Goal: Transaction & Acquisition: Book appointment/travel/reservation

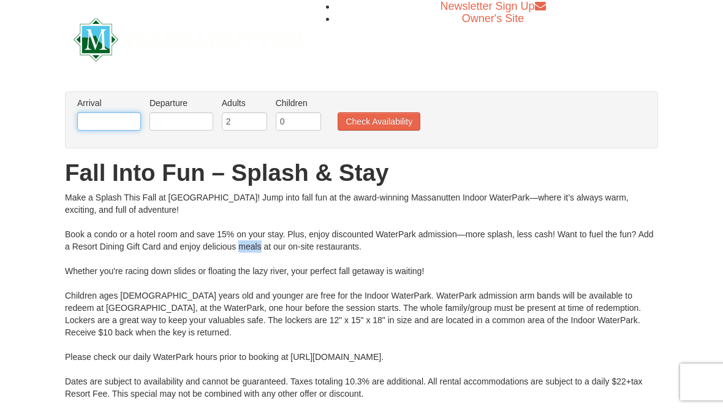
click at [107, 124] on input "text" at bounding box center [109, 121] width 64 height 18
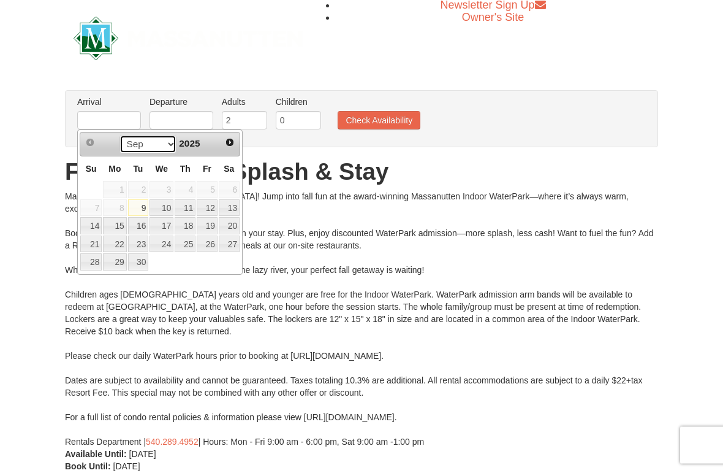
click at [163, 148] on select "Sep Oct Nov Dec" at bounding box center [148, 145] width 57 height 18
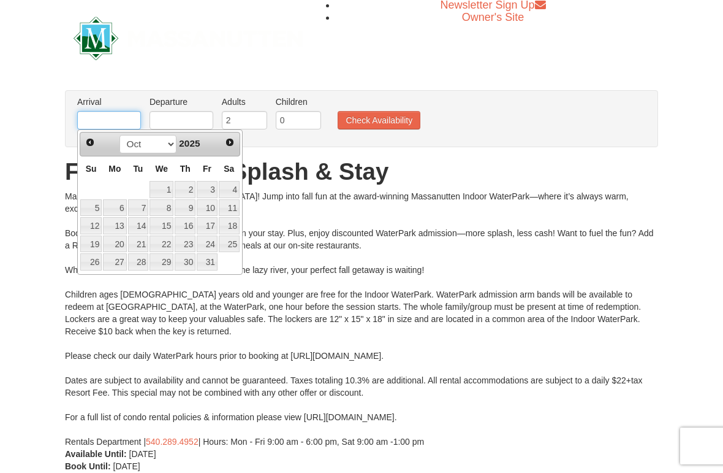
scroll to position [1, 0]
click at [184, 222] on link "16" at bounding box center [185, 226] width 21 height 17
type input "[DATE]"
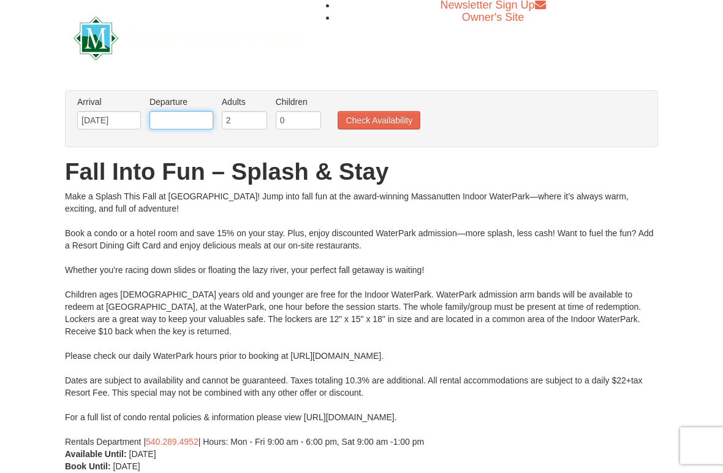
click at [174, 116] on input "text" at bounding box center [182, 121] width 64 height 18
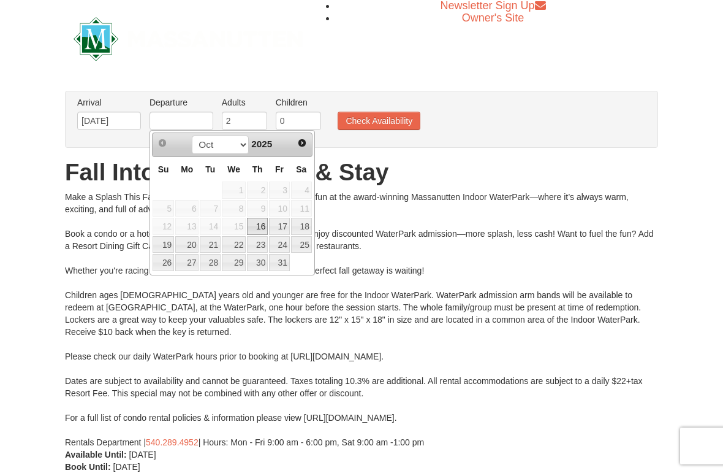
click at [191, 251] on link "20" at bounding box center [186, 244] width 23 height 17
type input "[DATE]"
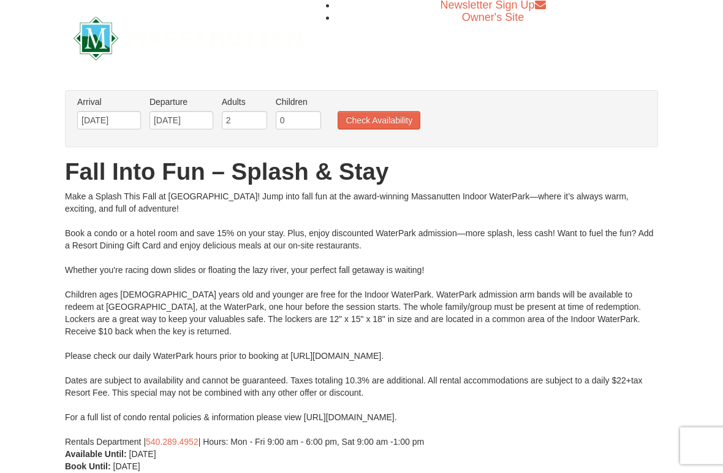
scroll to position [1, 0]
click at [372, 125] on button "Check Availability" at bounding box center [379, 120] width 83 height 18
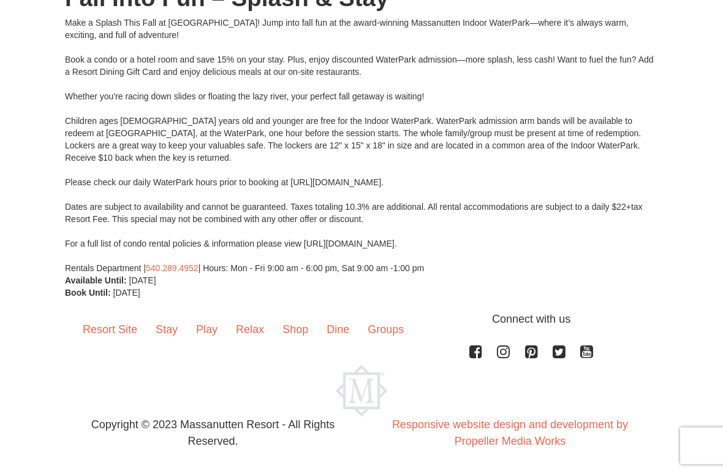
scroll to position [156, 0]
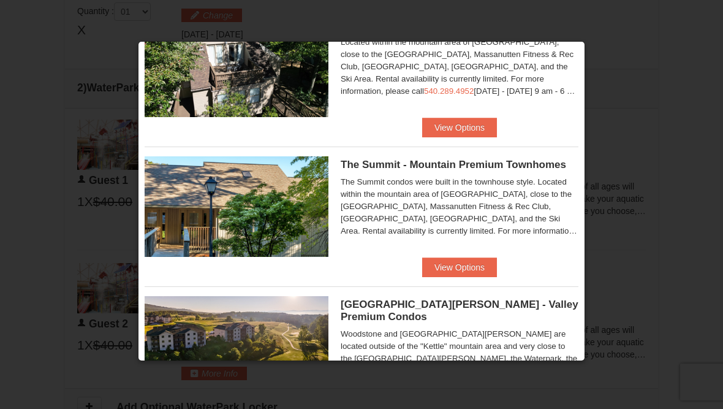
scroll to position [347, 0]
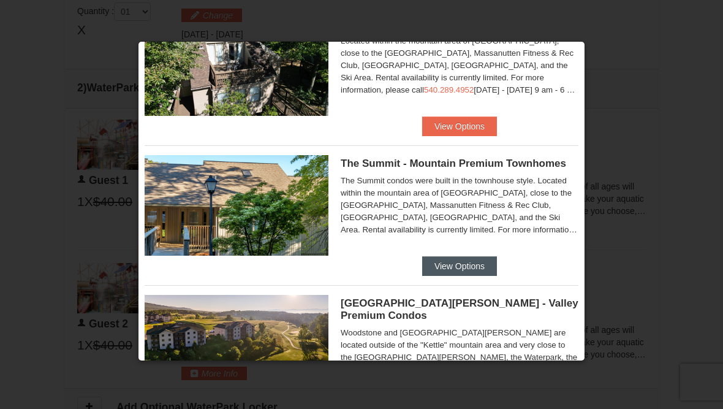
click at [446, 274] on button "View Options" at bounding box center [459, 266] width 75 height 20
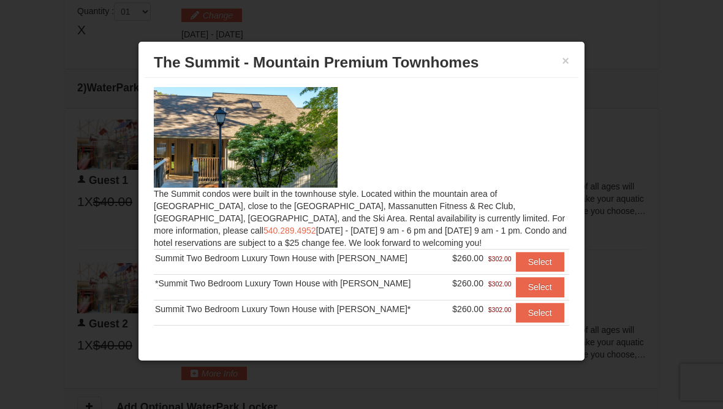
scroll to position [0, 0]
click at [564, 64] on button "×" at bounding box center [565, 61] width 7 height 12
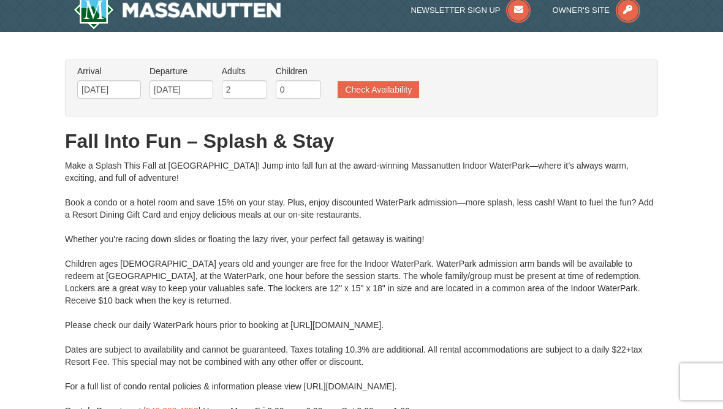
scroll to position [11, 0]
click at [378, 85] on button "Check Availability" at bounding box center [379, 89] width 82 height 17
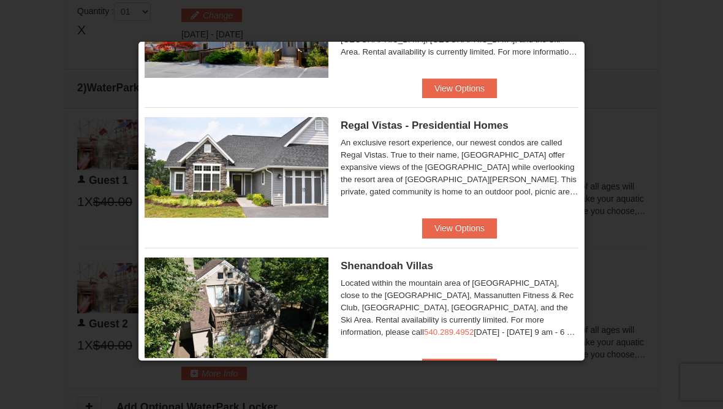
scroll to position [96, 0]
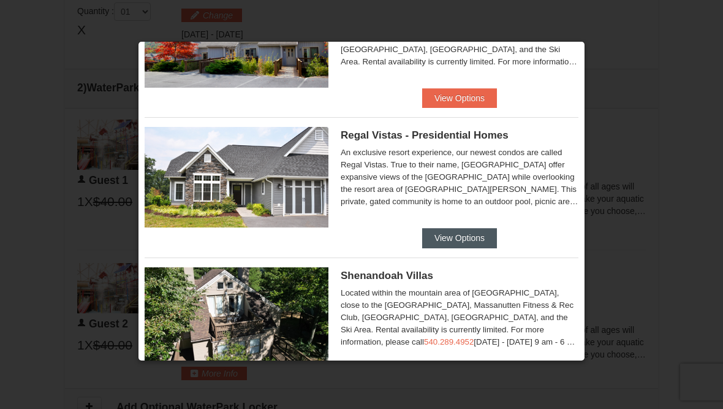
click at [446, 234] on button "View Options" at bounding box center [459, 238] width 75 height 20
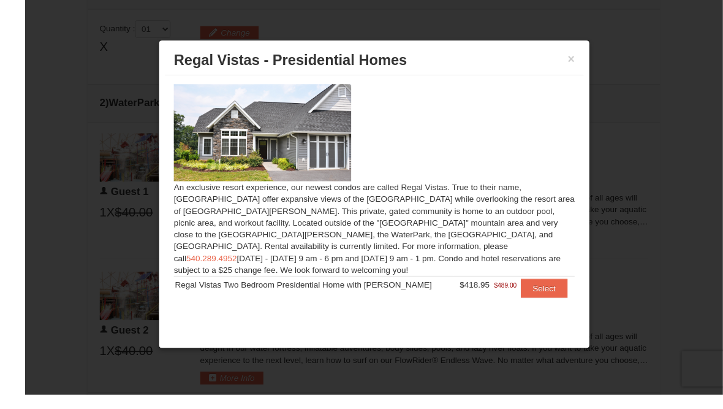
scroll to position [518, 0]
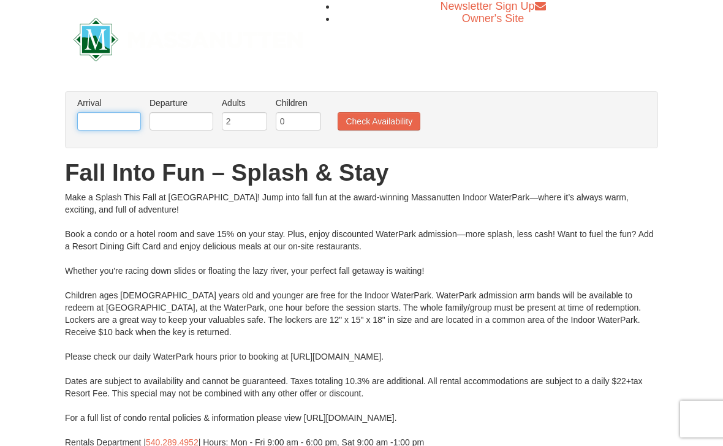
click at [113, 119] on input "text" at bounding box center [109, 121] width 64 height 18
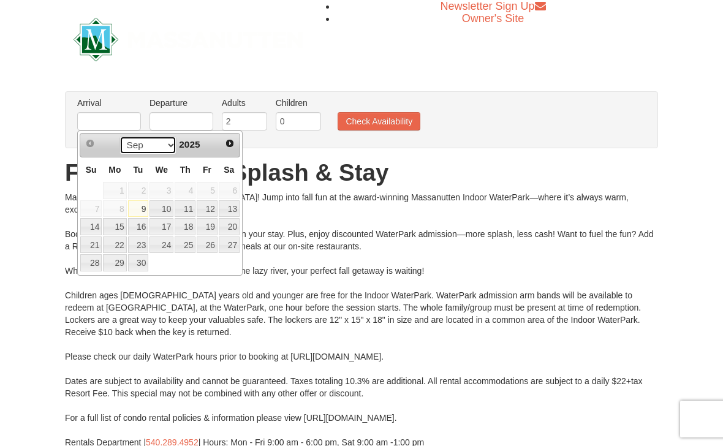
click at [160, 143] on select "Sep Oct Nov Dec" at bounding box center [148, 145] width 57 height 18
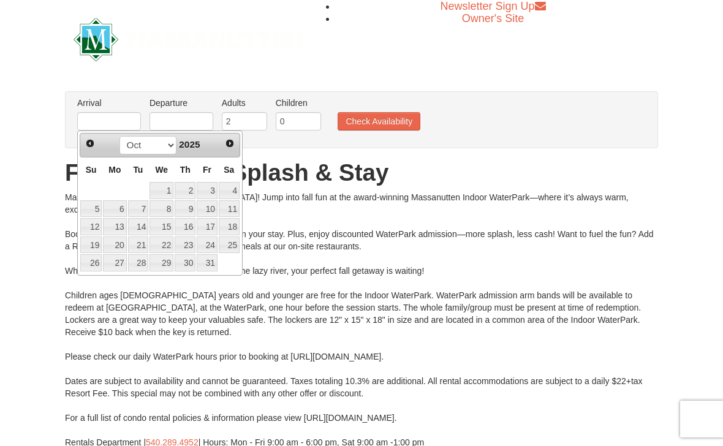
click at [186, 227] on link "16" at bounding box center [185, 226] width 21 height 17
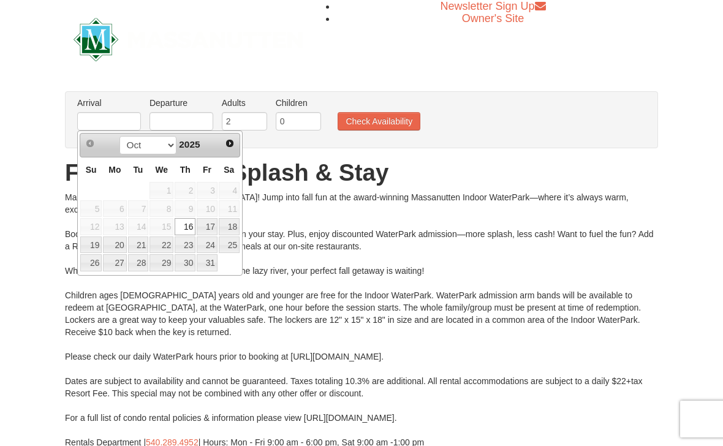
type input "[DATE]"
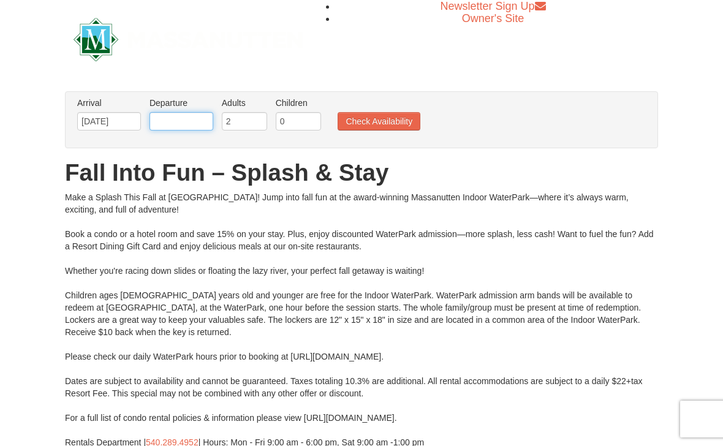
click at [181, 126] on input "text" at bounding box center [182, 121] width 64 height 18
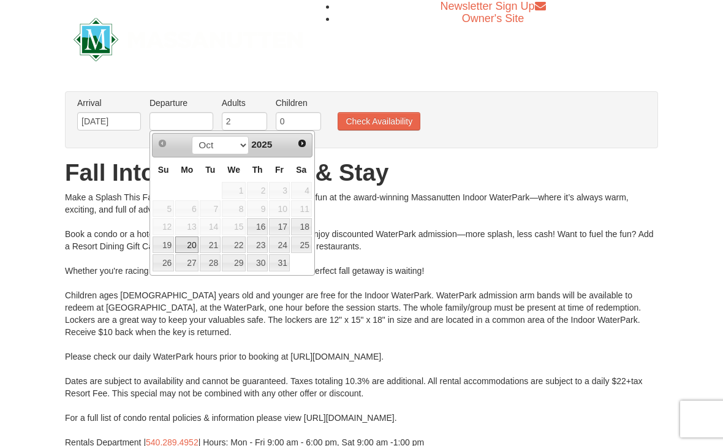
click at [189, 245] on link "20" at bounding box center [186, 245] width 23 height 17
type input "[DATE]"
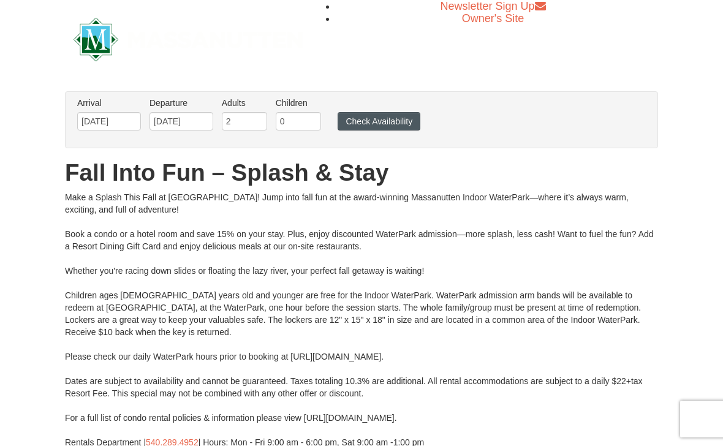
click at [369, 126] on button "Check Availability" at bounding box center [379, 121] width 83 height 18
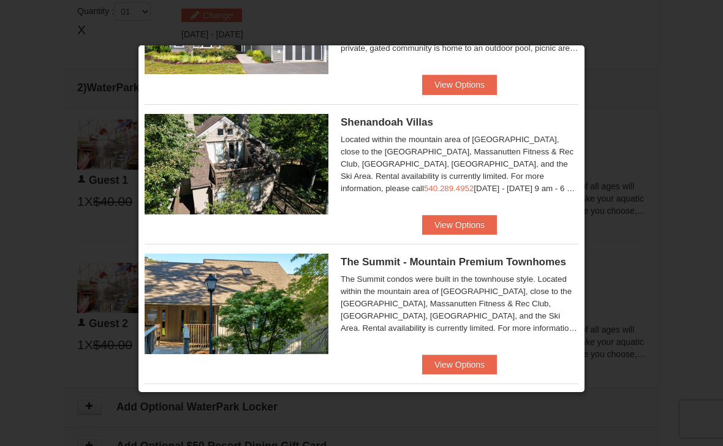
scroll to position [251, 0]
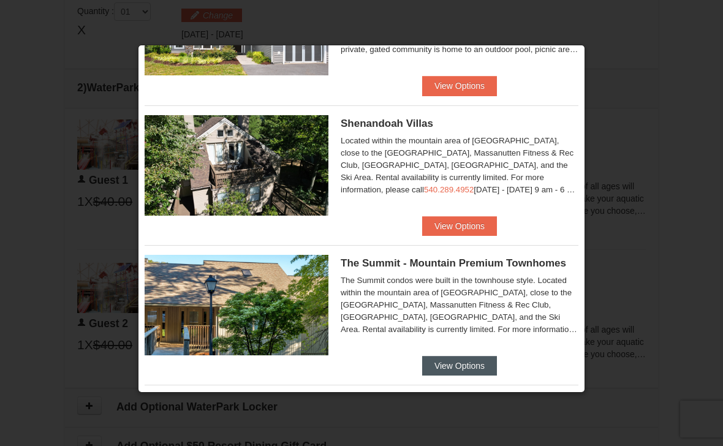
click at [441, 363] on button "View Options" at bounding box center [459, 366] width 75 height 20
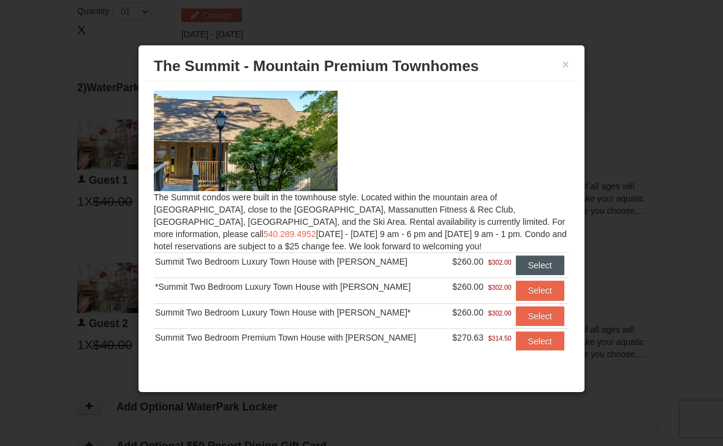
click at [526, 265] on button "Select" at bounding box center [540, 266] width 48 height 20
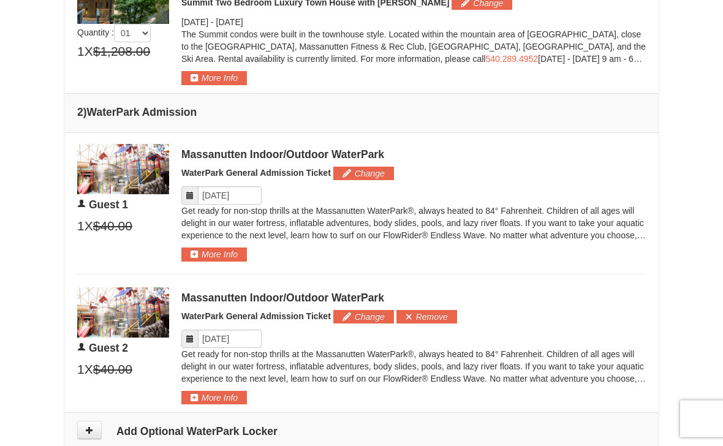
scroll to position [551, 0]
click at [208, 80] on button "More Info" at bounding box center [214, 77] width 66 height 13
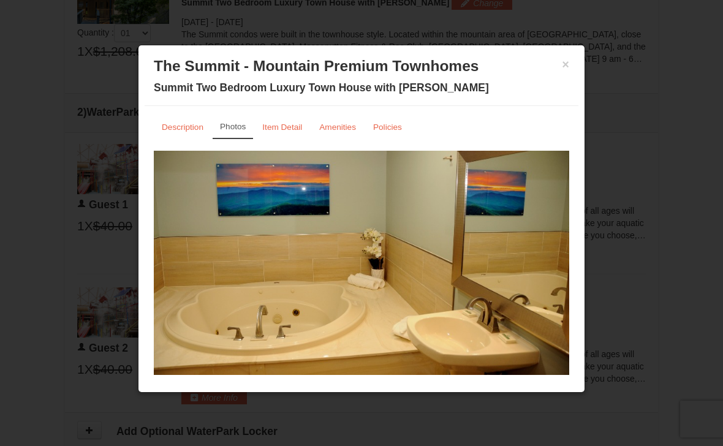
scroll to position [0, 0]
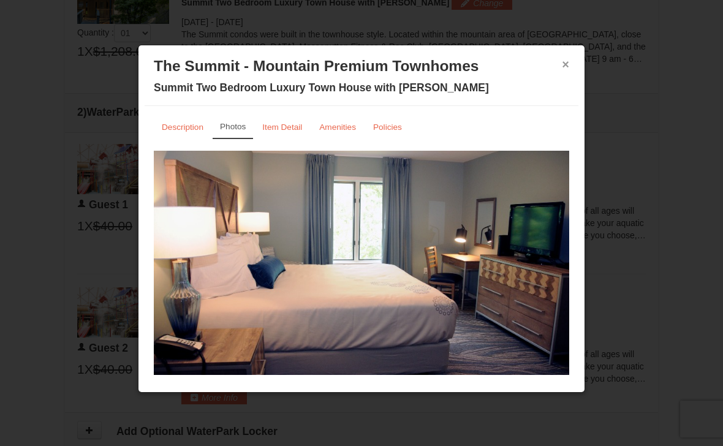
click at [562, 65] on button "×" at bounding box center [565, 64] width 7 height 12
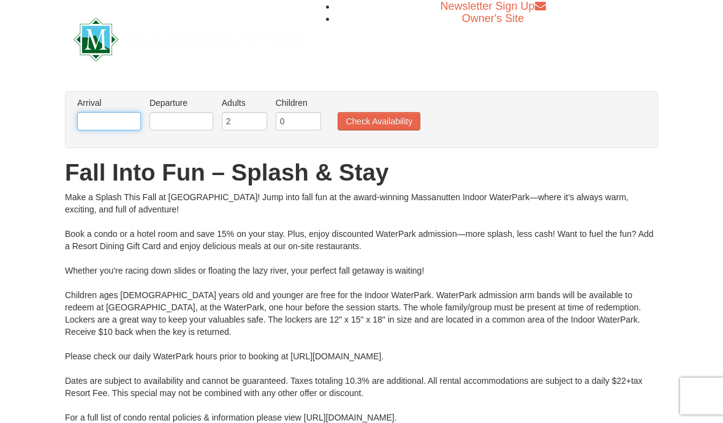
click at [112, 119] on input "text" at bounding box center [109, 121] width 64 height 18
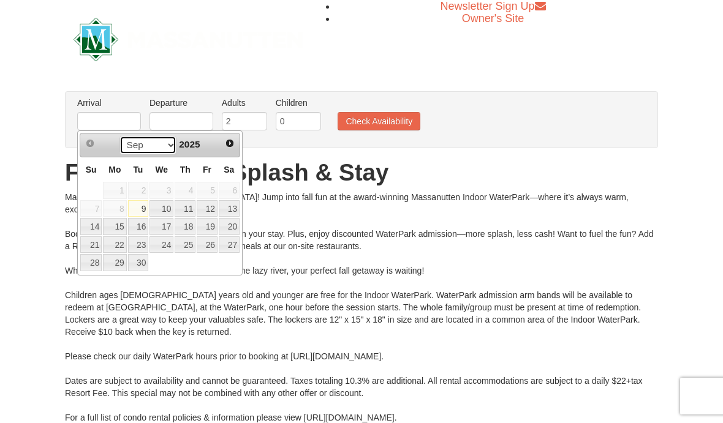
click at [148, 151] on select "Sep Oct Nov Dec" at bounding box center [148, 145] width 57 height 18
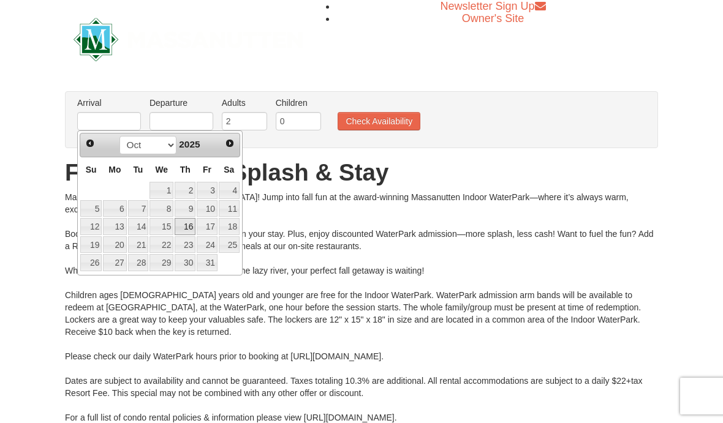
click at [186, 222] on link "16" at bounding box center [185, 226] width 21 height 17
type input "[DATE]"
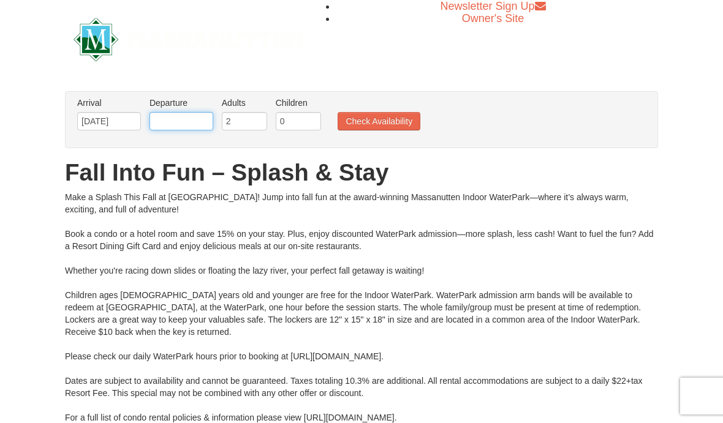
click at [179, 118] on input "text" at bounding box center [182, 121] width 64 height 18
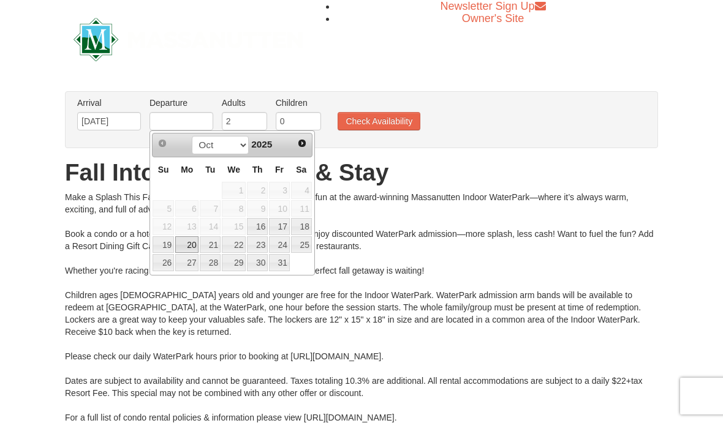
click at [184, 248] on link "20" at bounding box center [186, 245] width 23 height 17
type input "[DATE]"
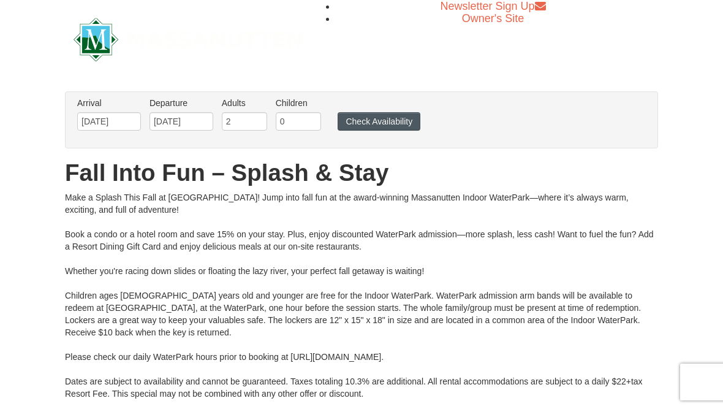
click at [387, 118] on button "Check Availability" at bounding box center [379, 121] width 83 height 18
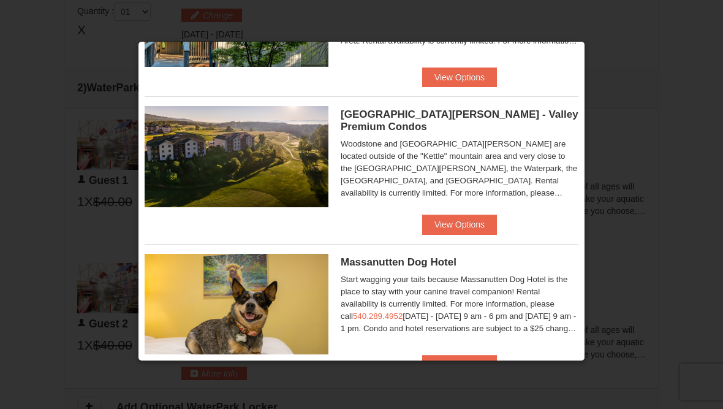
scroll to position [531, 0]
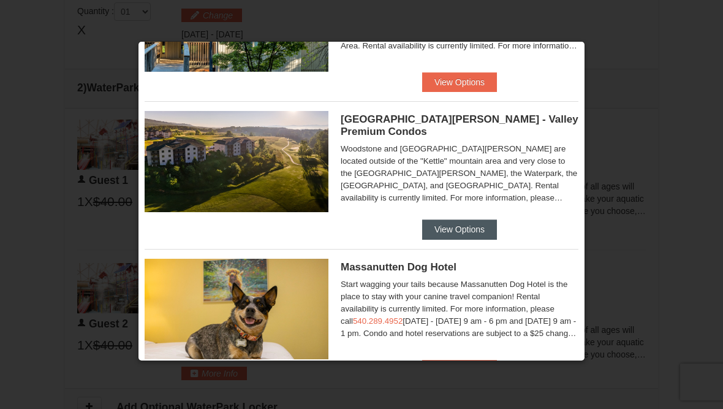
click at [463, 219] on button "View Options" at bounding box center [459, 229] width 75 height 20
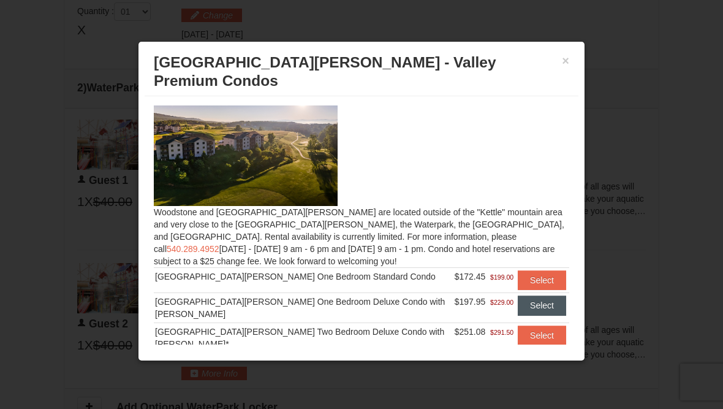
click at [533, 295] on button "Select" at bounding box center [542, 305] width 48 height 20
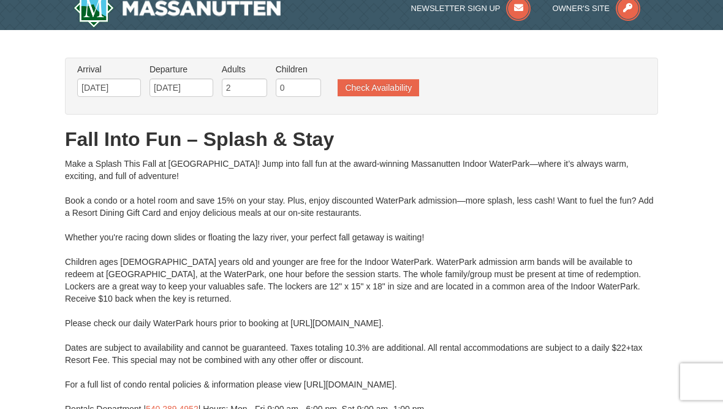
scroll to position [0, 0]
